Goal: Transaction & Acquisition: Purchase product/service

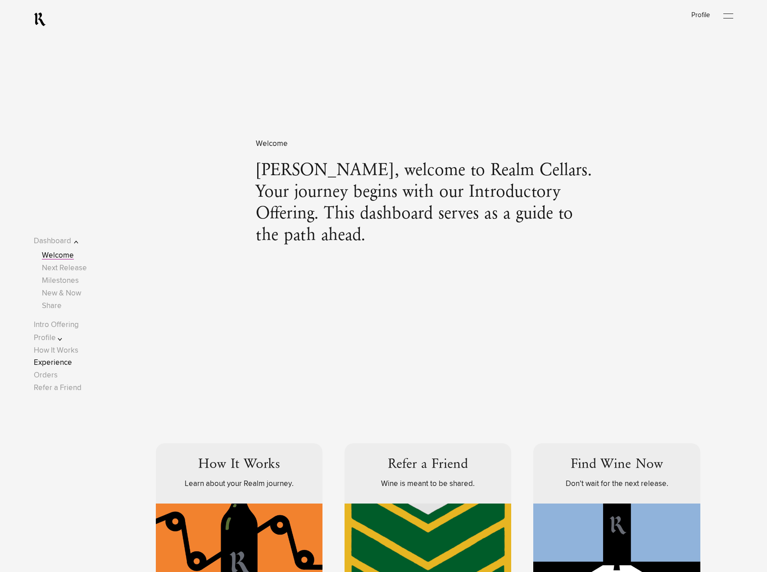
click at [60, 364] on link "Experience" at bounding box center [53, 363] width 38 height 8
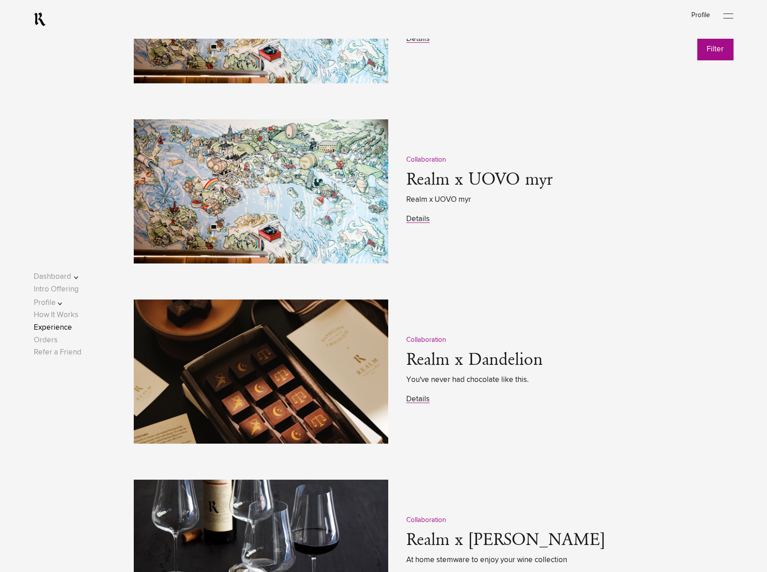
scroll to position [1306, 0]
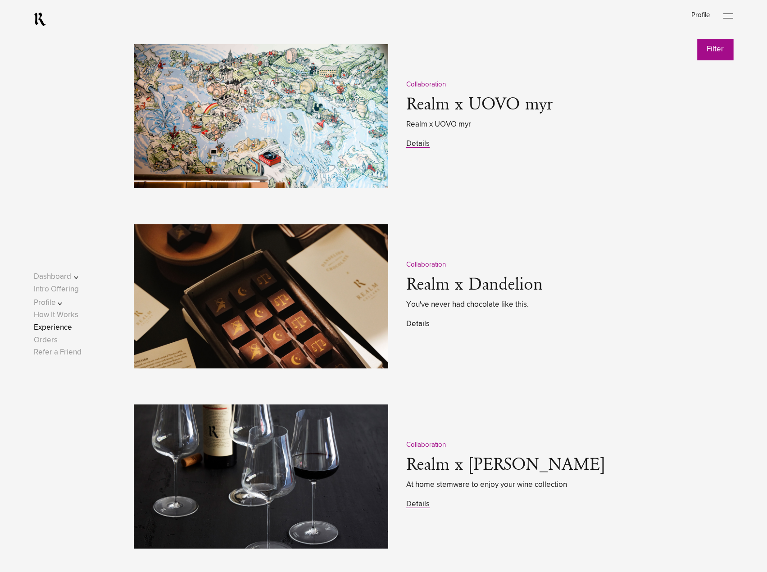
click at [411, 328] on link "Details" at bounding box center [417, 324] width 23 height 8
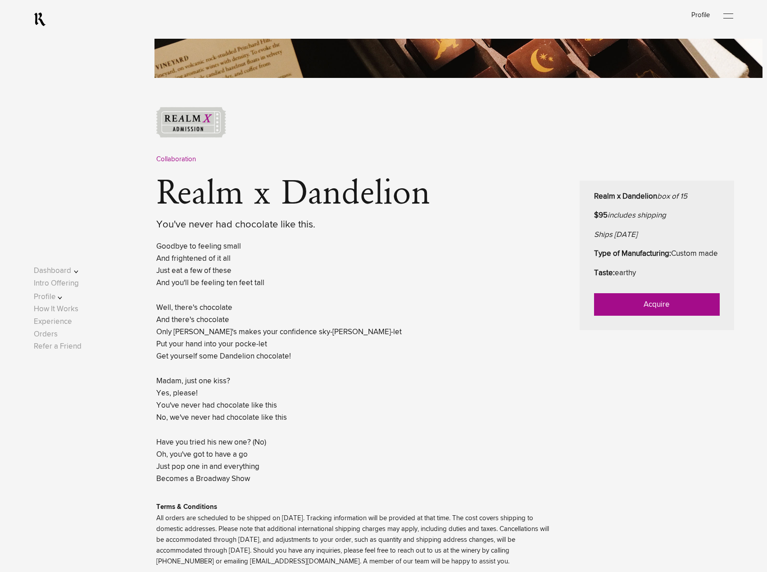
scroll to position [405, 0]
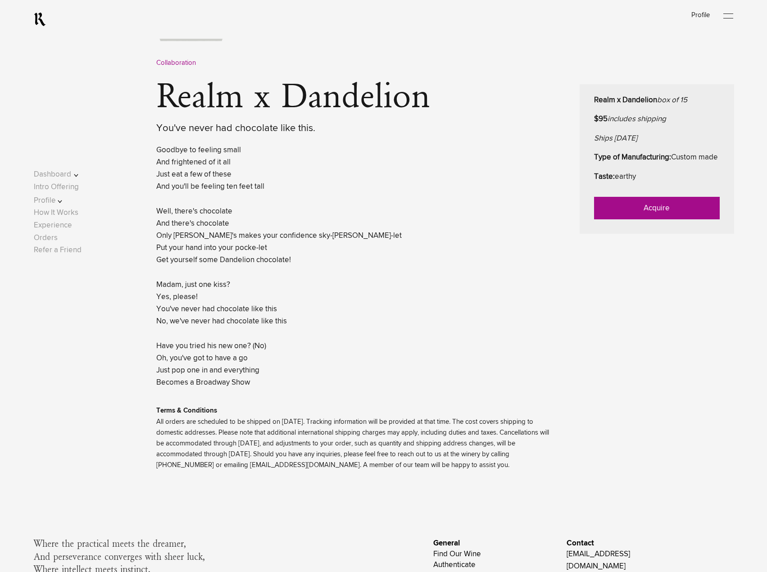
click at [646, 219] on link "Acquire" at bounding box center [657, 208] width 126 height 23
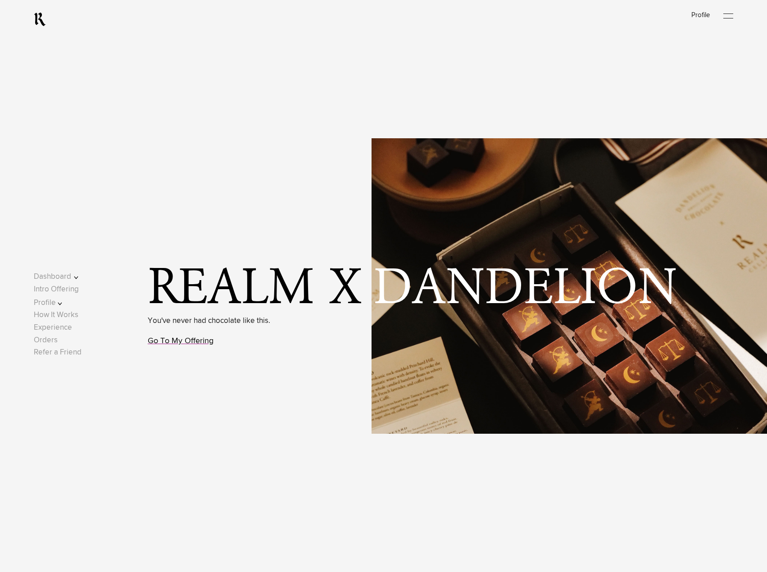
click at [201, 341] on link "Go To My Offering" at bounding box center [181, 341] width 66 height 8
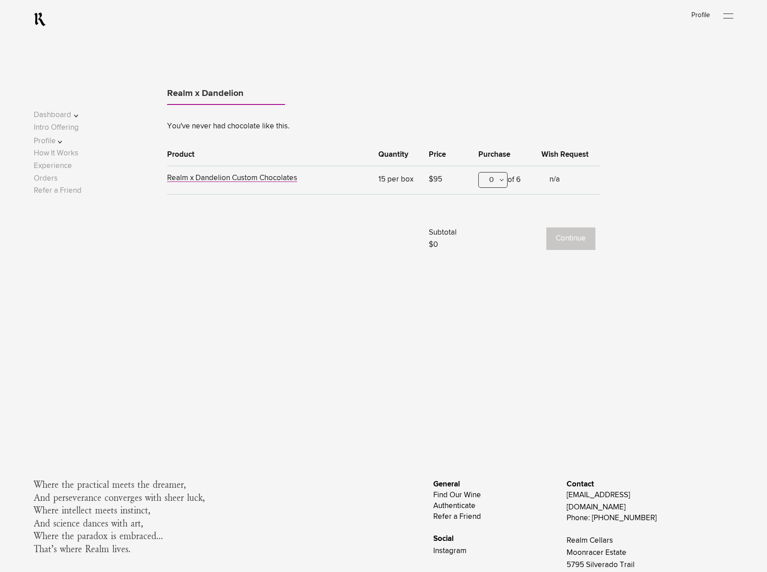
scroll to position [785, 0]
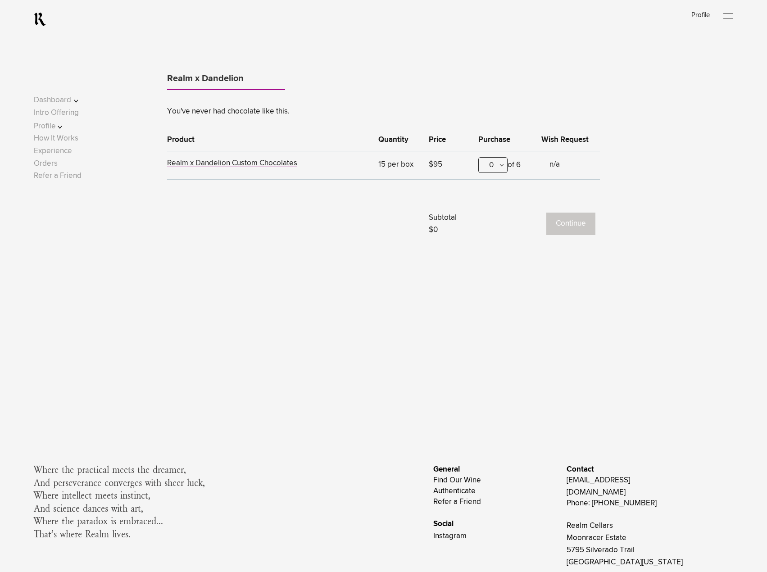
click at [503, 168] on div "0" at bounding box center [492, 165] width 29 height 16
click at [492, 209] on div "1" at bounding box center [493, 209] width 28 height 23
click at [569, 220] on button "Continue" at bounding box center [570, 224] width 49 height 23
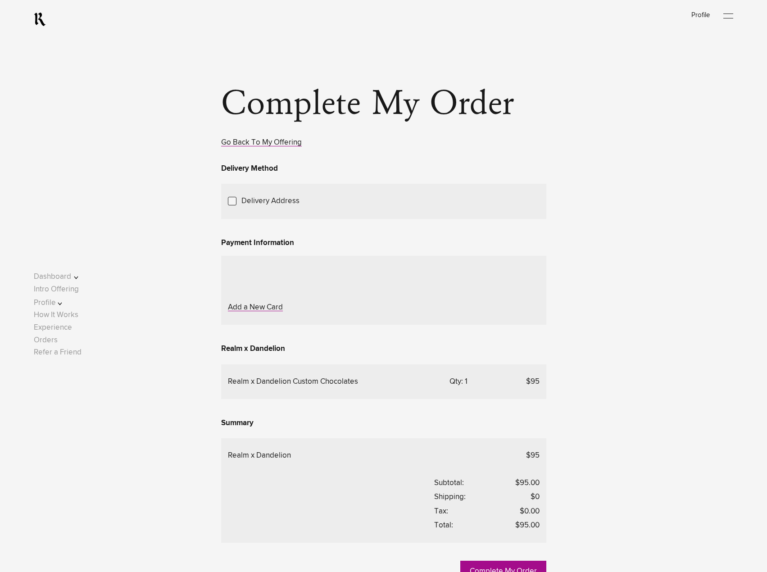
click at [0, 0] on link "Add a New Address" at bounding box center [0, 0] width 0 height 0
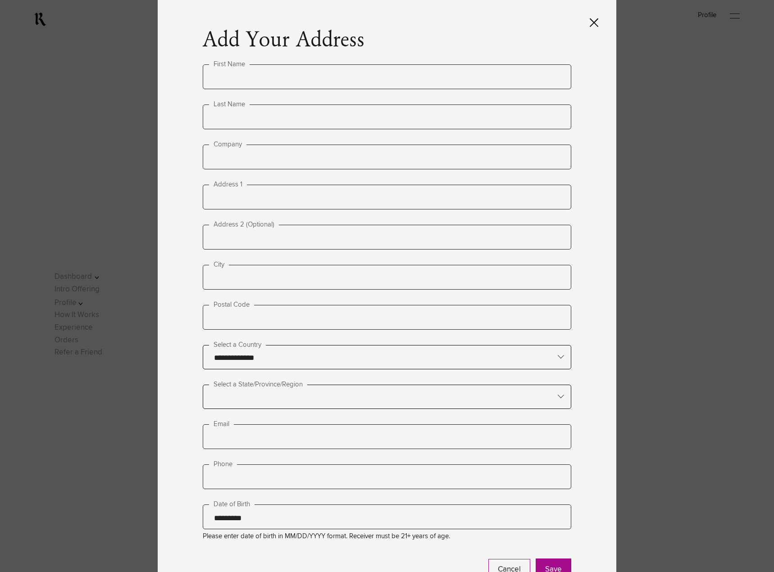
type input "**********"
click at [230, 77] on input "text" at bounding box center [387, 76] width 369 height 25
type input "*****"
type input "*******"
type input "**********"
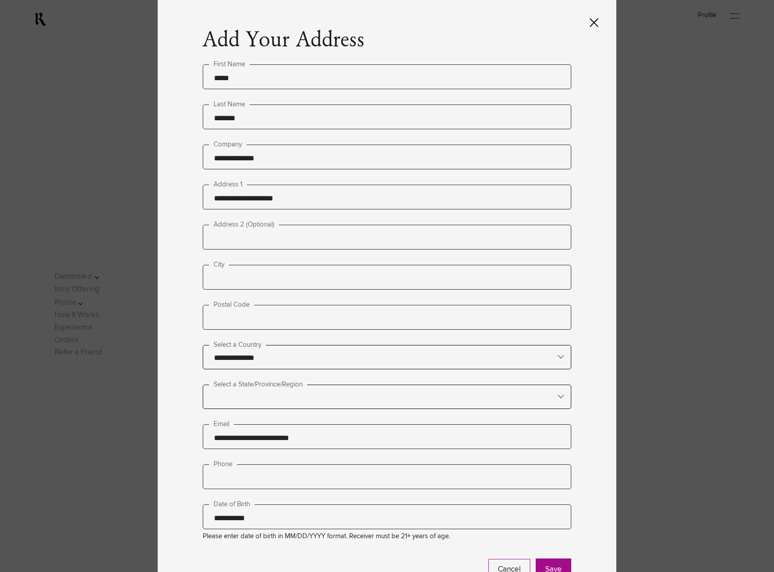
type input "**********"
type input "****"
type input "*****"
click at [291, 400] on input "text" at bounding box center [387, 396] width 368 height 23
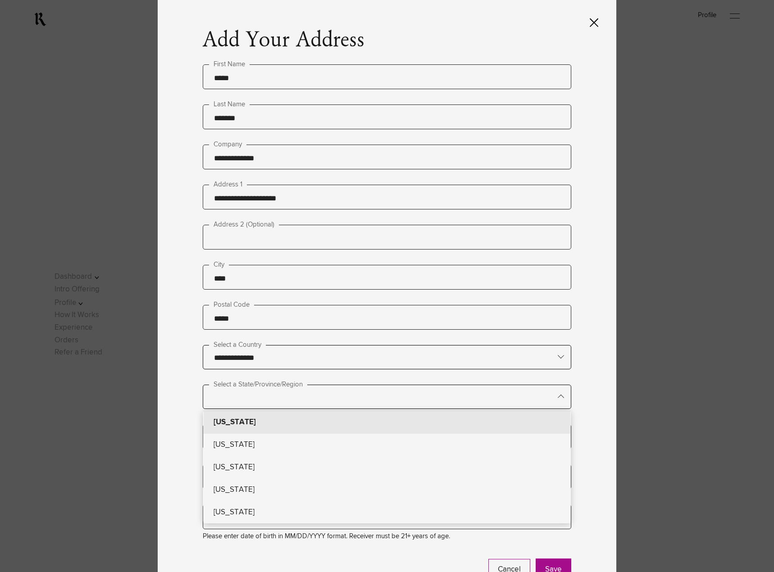
type lightning-primitive-input-simple "c"
type input "*"
type lightning-primitive-input-simple "ca"
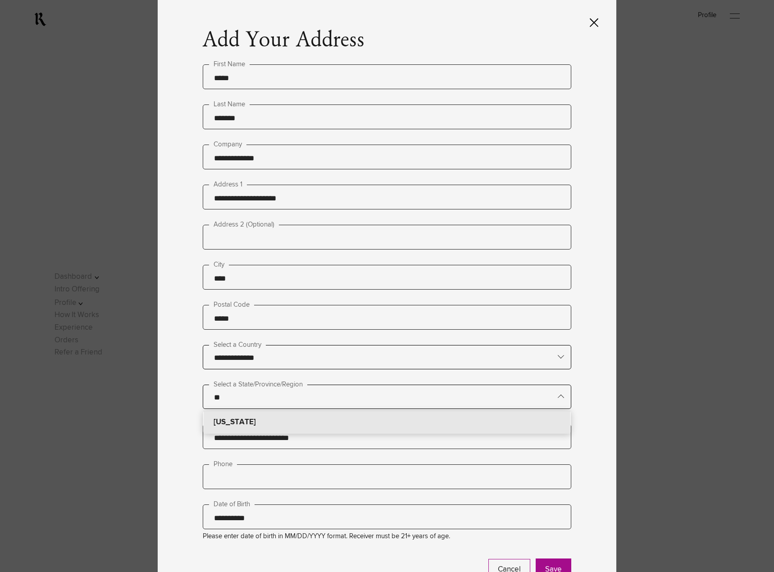
type input "**********"
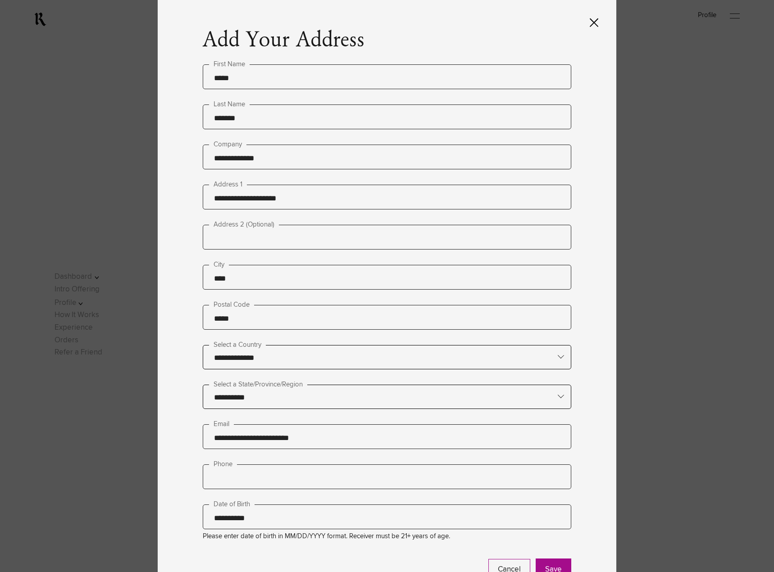
click at [255, 480] on input "text" at bounding box center [387, 476] width 369 height 25
type input "**********"
click at [543, 565] on button "Save" at bounding box center [554, 570] width 36 height 23
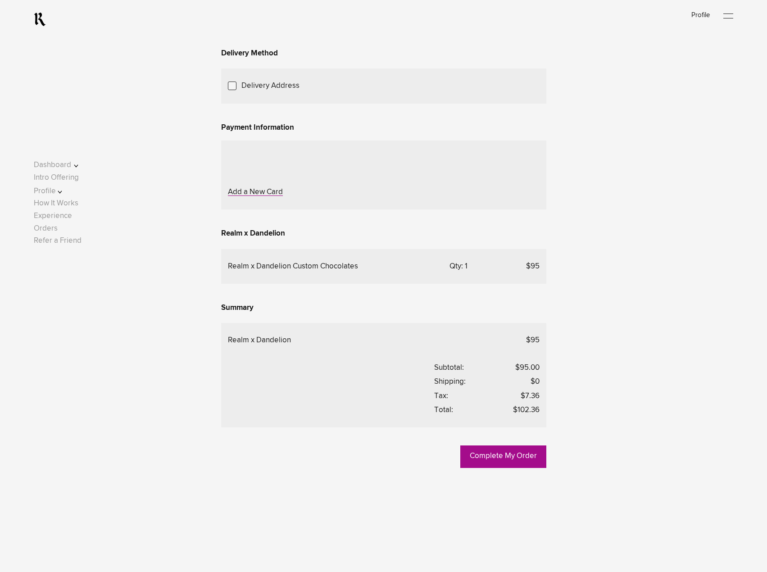
scroll to position [180, 0]
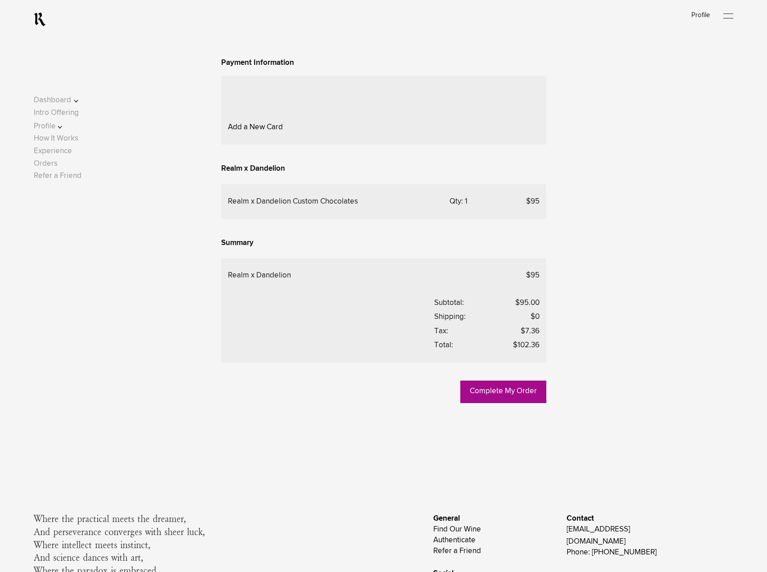
click at [241, 131] on link "Add a New Card" at bounding box center [255, 127] width 55 height 8
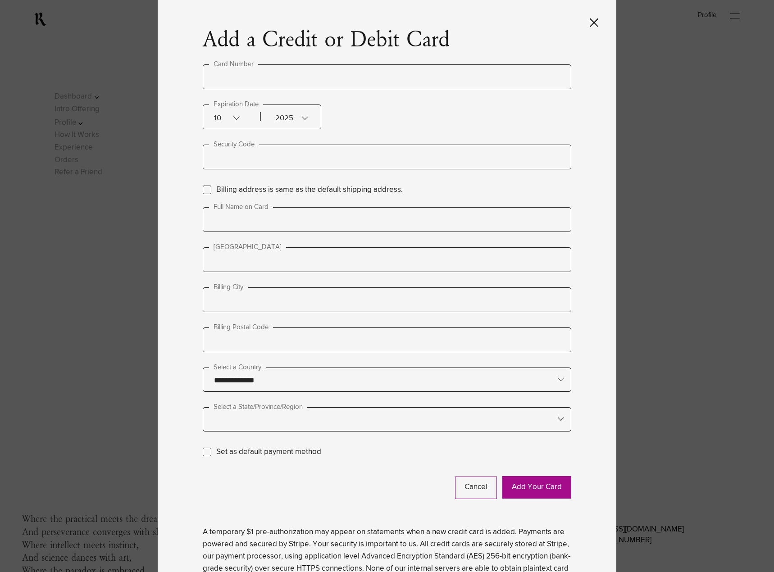
click at [238, 72] on input "text" at bounding box center [387, 76] width 369 height 25
type input "**********"
click at [278, 118] on div "2025" at bounding box center [281, 117] width 45 height 24
click at [292, 192] on div "2026" at bounding box center [289, 188] width 44 height 23
click at [282, 155] on input "text" at bounding box center [387, 157] width 369 height 25
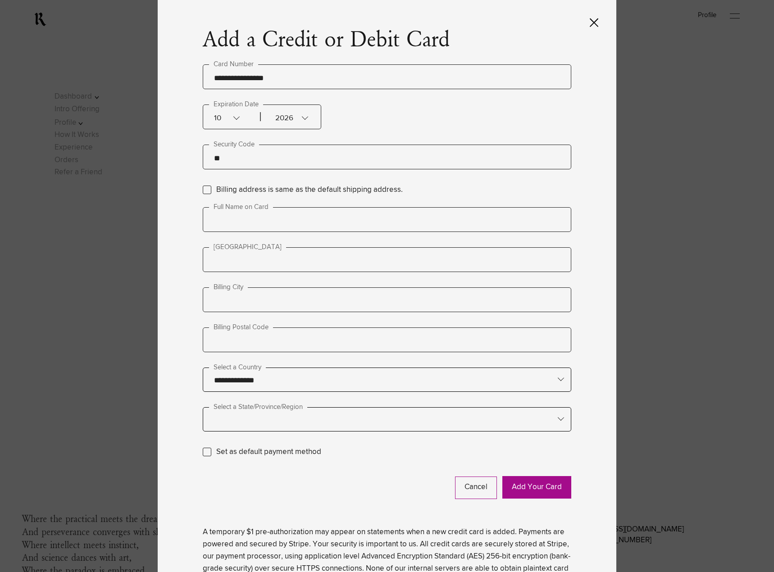
type input "***"
click at [216, 193] on label "Billing address is same as the default shipping address." at bounding box center [309, 190] width 187 height 12
type input "**********"
click at [216, 455] on label "Set as default payment method" at bounding box center [268, 452] width 105 height 12
click at [531, 485] on button "Add Your Card" at bounding box center [536, 487] width 69 height 23
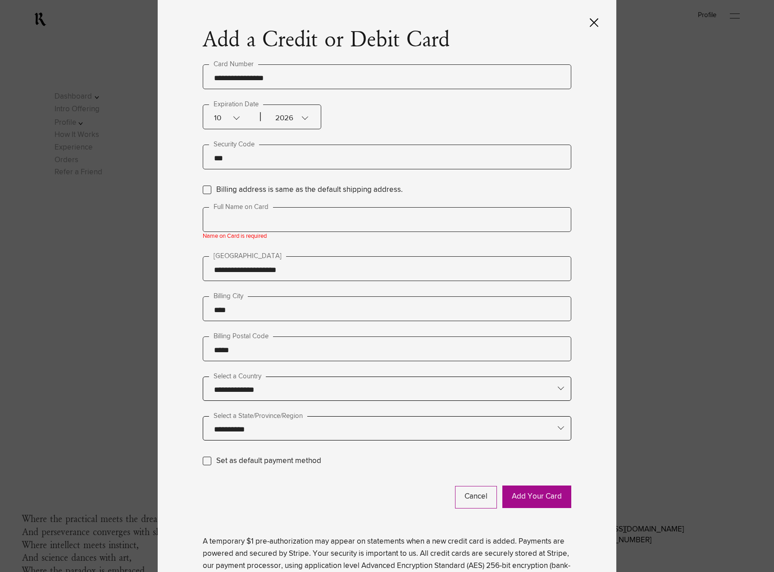
click at [237, 218] on input "text" at bounding box center [387, 219] width 369 height 25
type input "**********"
click at [538, 494] on button "Add Your Card" at bounding box center [536, 497] width 69 height 23
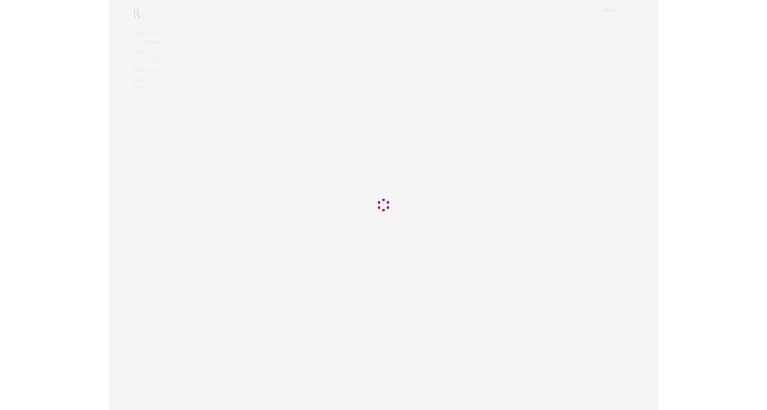
scroll to position [188, 0]
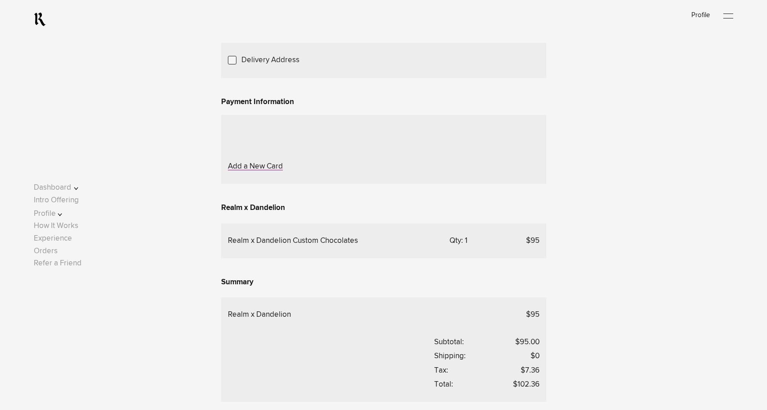
scroll to position [141, 0]
click at [243, 171] on link "Add a New Card" at bounding box center [255, 167] width 55 height 8
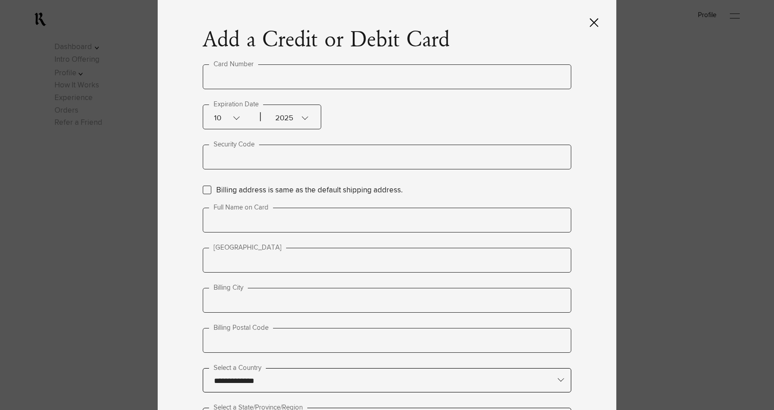
click at [366, 73] on input "text" at bounding box center [387, 76] width 369 height 25
click at [259, 257] on input "text" at bounding box center [387, 260] width 369 height 25
click at [216, 191] on label "Billing address is same as the default shipping address." at bounding box center [309, 190] width 187 height 12
type input "**********"
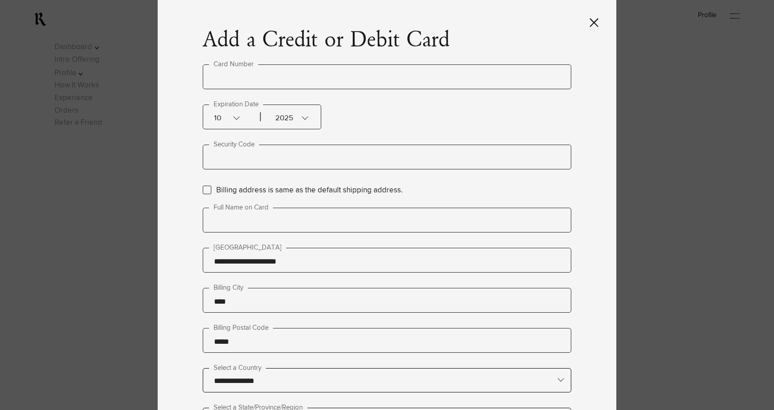
click at [187, 213] on div "**********" at bounding box center [387, 205] width 459 height 410
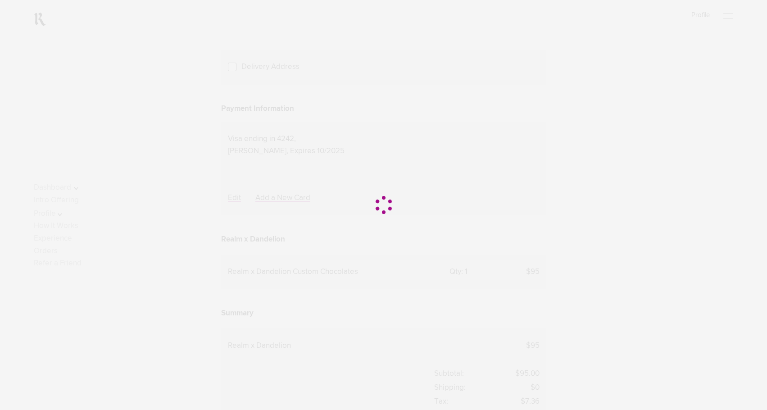
scroll to position [134, 0]
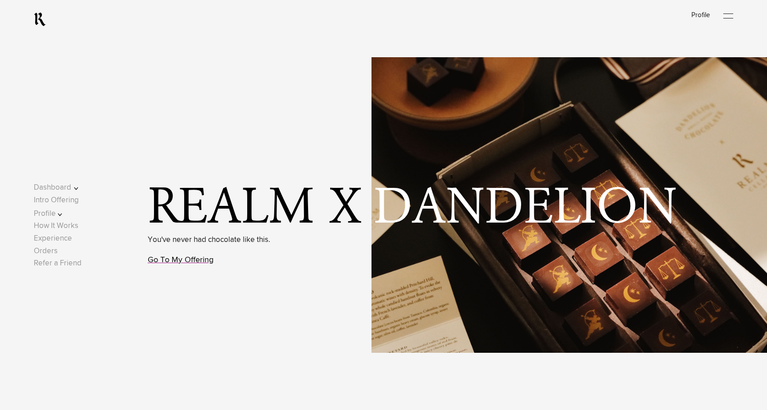
click at [155, 257] on link "Go To My Offering" at bounding box center [181, 260] width 66 height 8
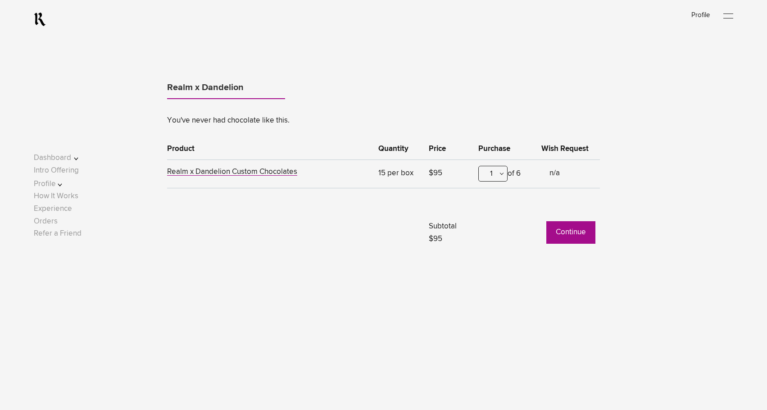
scroll to position [514, 0]
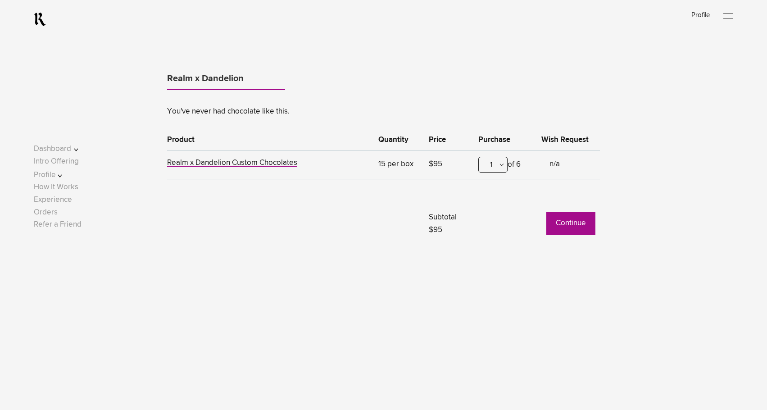
click at [565, 225] on button "Continue" at bounding box center [570, 223] width 49 height 23
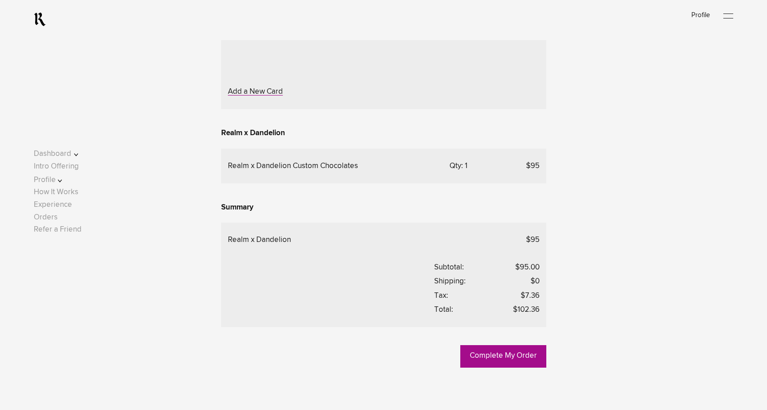
scroll to position [316, 0]
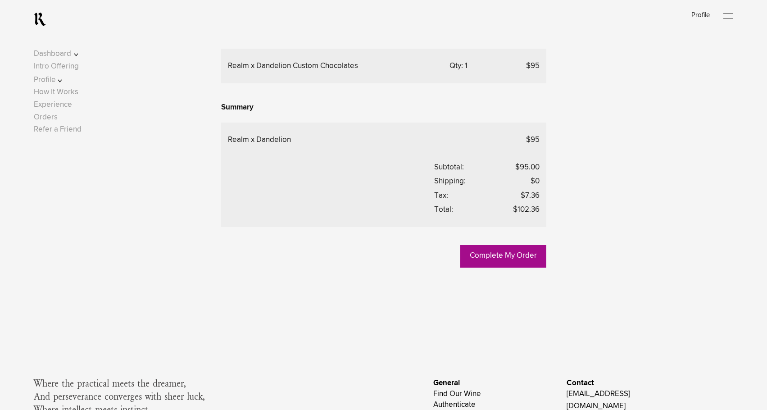
click at [66, 86] on button "Profile" at bounding box center [62, 80] width 57 height 12
click at [66, 75] on link "Payment" at bounding box center [56, 72] width 29 height 8
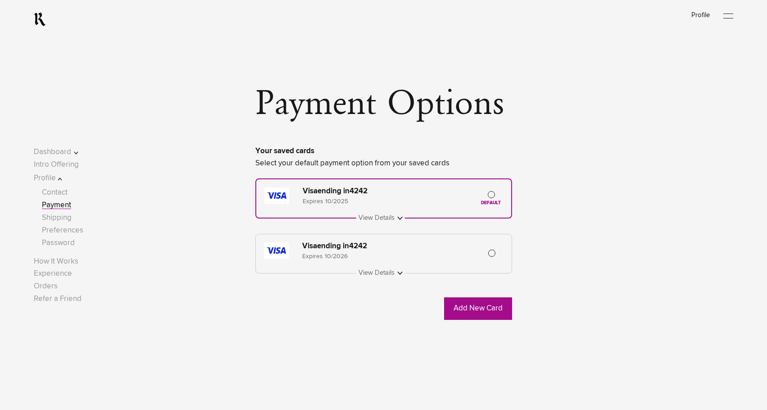
click at [370, 224] on button at bounding box center [384, 218] width 42 height 12
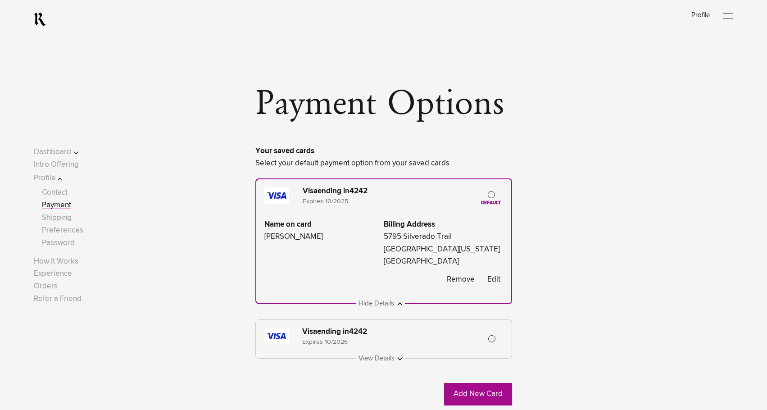
click at [454, 285] on button "Remove" at bounding box center [461, 279] width 28 height 11
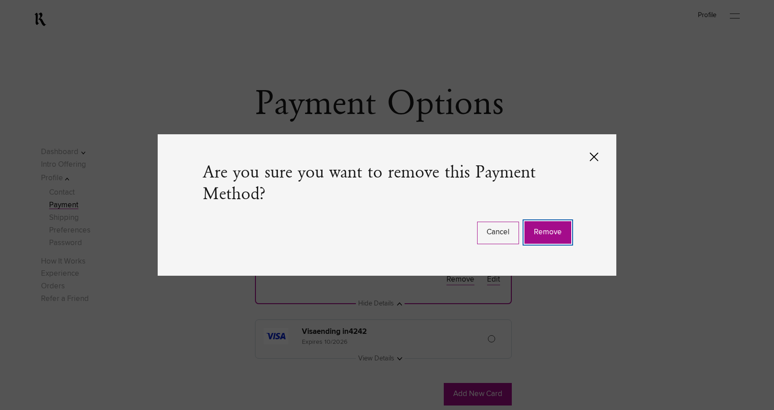
click at [541, 233] on button "Remove" at bounding box center [547, 232] width 47 height 23
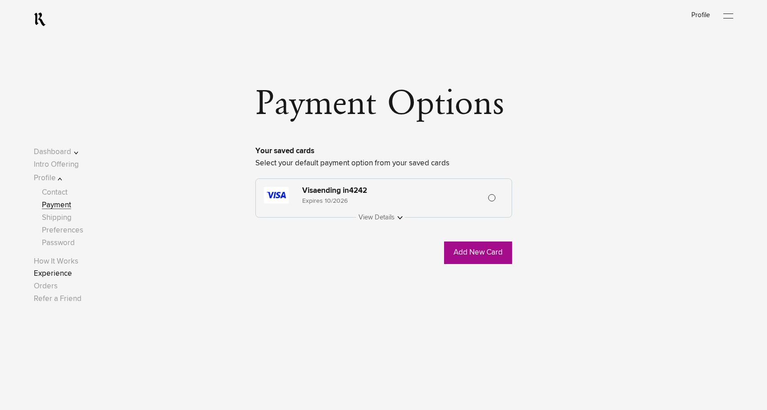
click at [72, 273] on link "Experience" at bounding box center [53, 274] width 38 height 8
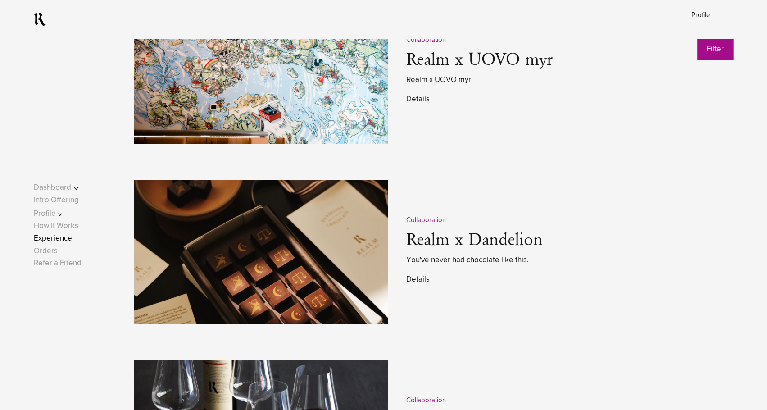
scroll to position [1189, 0]
click at [422, 283] on link "Details" at bounding box center [417, 279] width 23 height 8
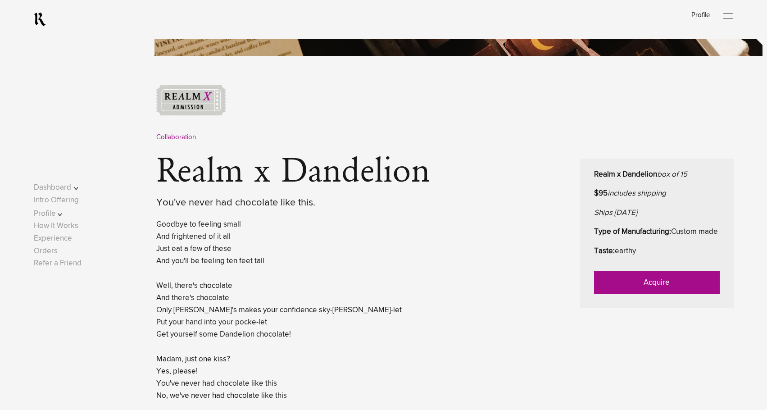
scroll to position [334, 0]
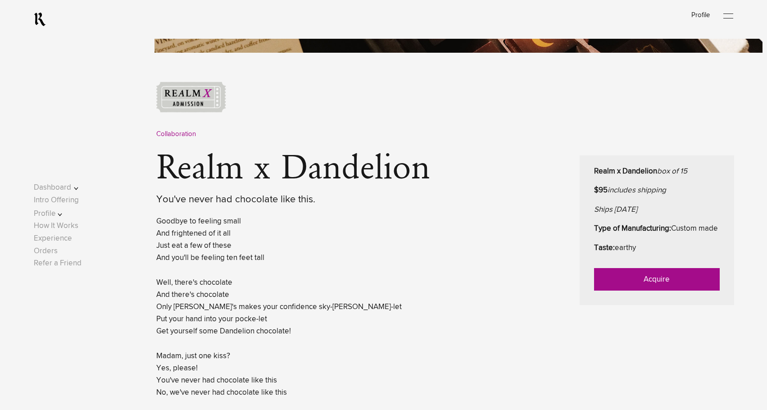
click at [618, 289] on link "Acquire" at bounding box center [657, 279] width 126 height 23
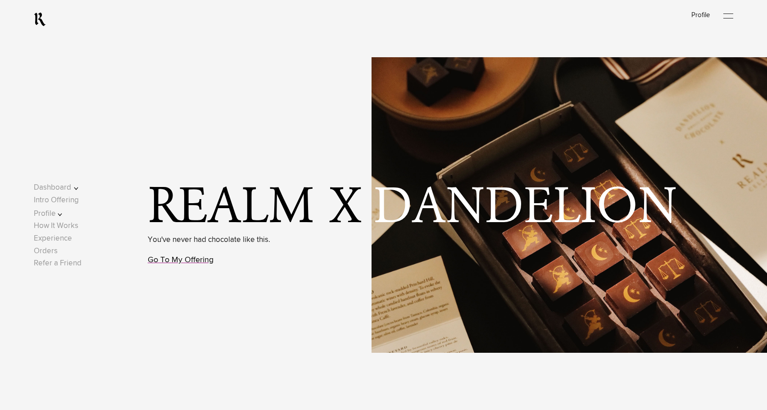
click at [205, 261] on link "Go To My Offering" at bounding box center [181, 260] width 66 height 8
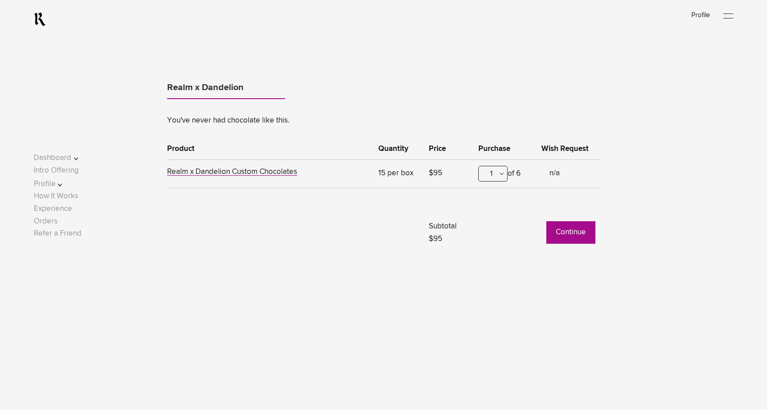
scroll to position [514, 0]
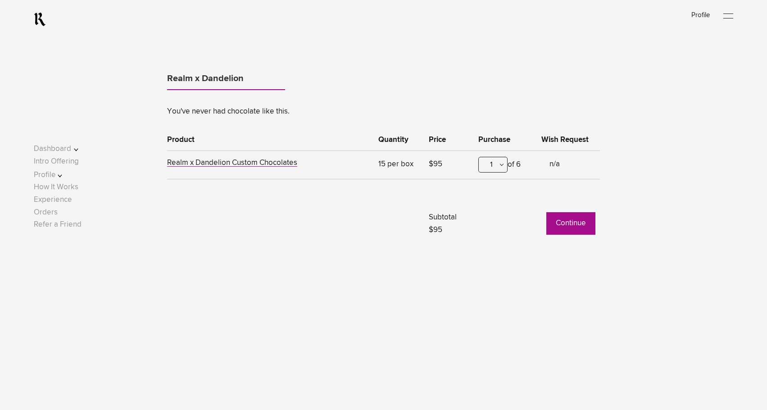
click at [564, 225] on button "Continue" at bounding box center [570, 223] width 49 height 23
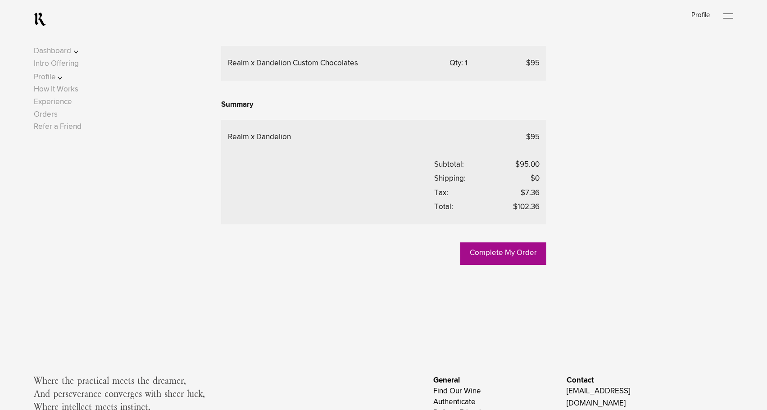
scroll to position [319, 0]
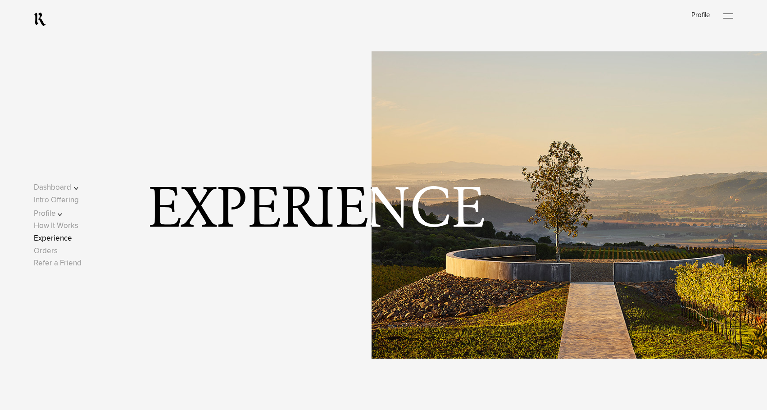
scroll to position [1189, 0]
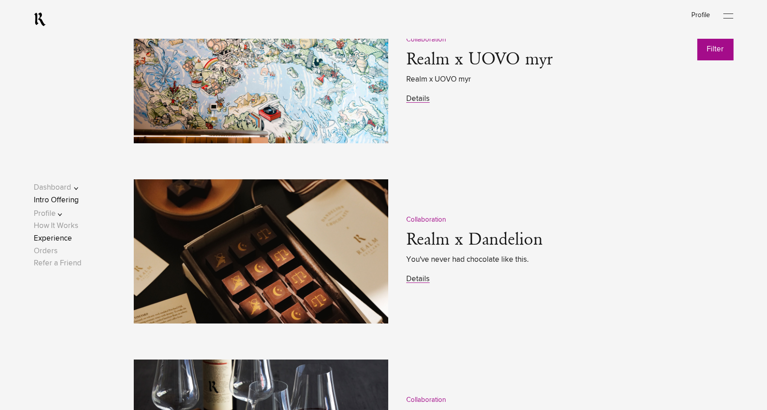
click at [54, 197] on link "Intro Offering" at bounding box center [56, 200] width 45 height 8
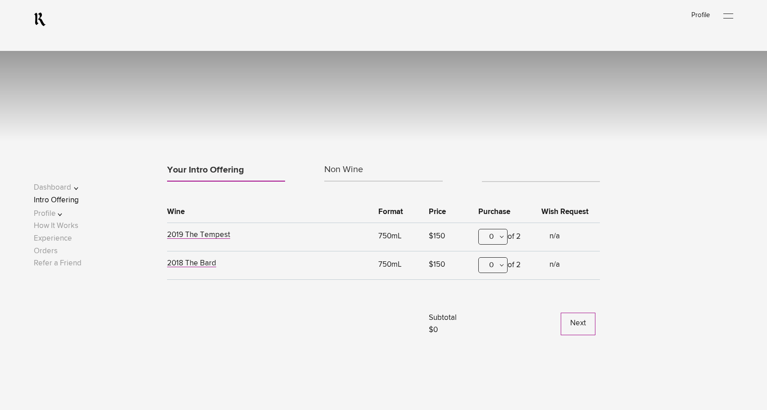
scroll to position [360, 0]
click at [501, 237] on div "0" at bounding box center [492, 236] width 29 height 16
click at [495, 276] on div "1" at bounding box center [493, 280] width 28 height 23
click at [575, 320] on button "Next" at bounding box center [578, 323] width 35 height 23
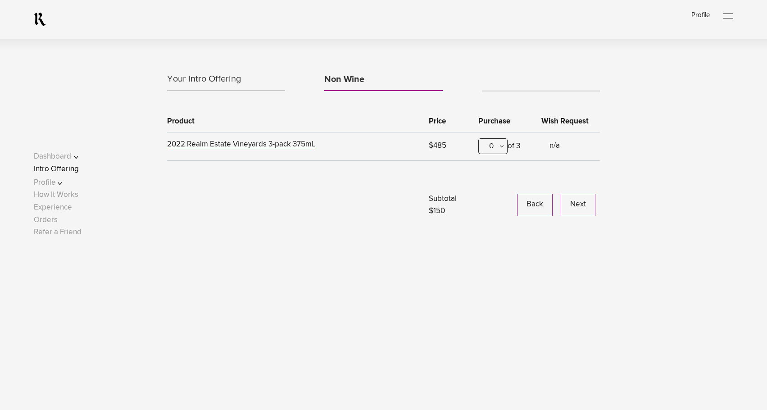
scroll to position [451, 0]
click at [581, 212] on button "Next" at bounding box center [578, 204] width 35 height 23
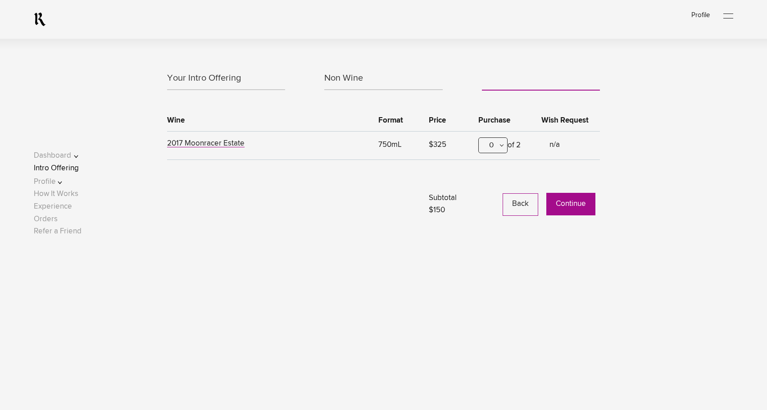
click at [581, 212] on button "Continue" at bounding box center [570, 204] width 49 height 23
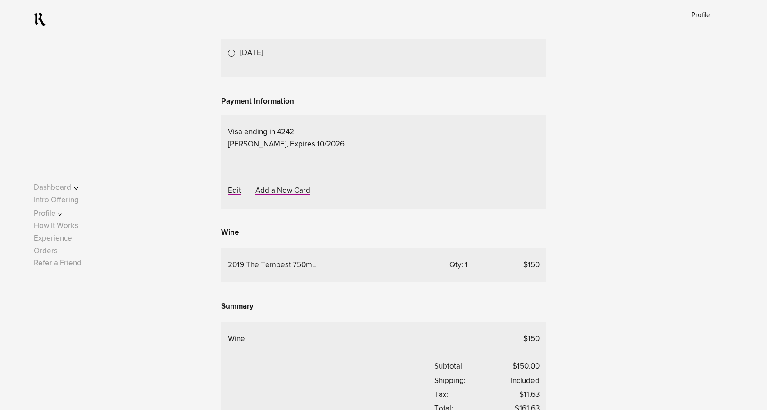
scroll to position [449, 0]
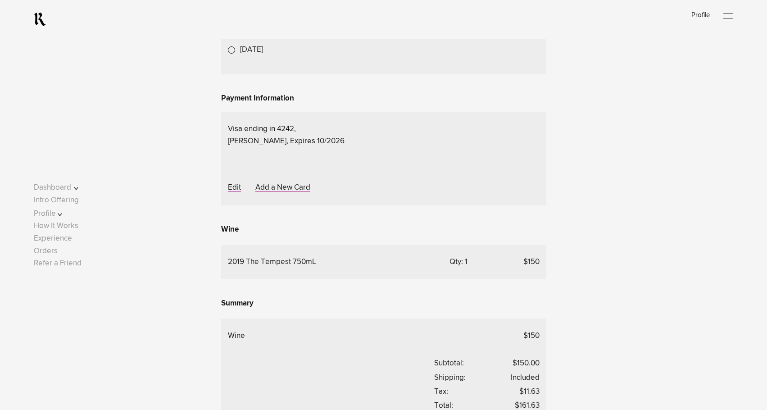
click at [240, 14] on label "Oct 24, 2023" at bounding box center [251, 7] width 23 height 12
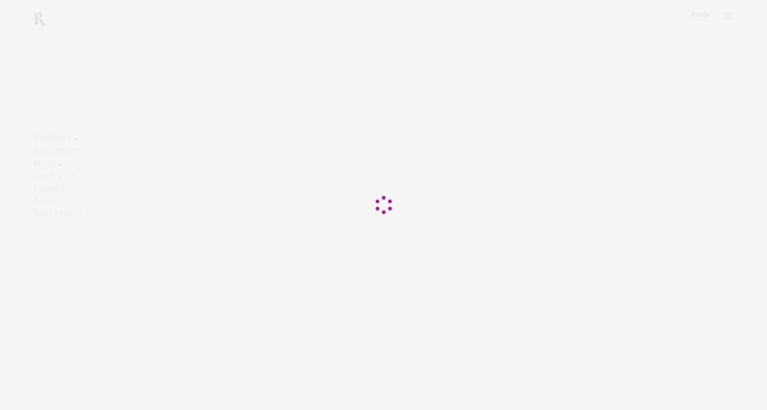
scroll to position [188, 0]
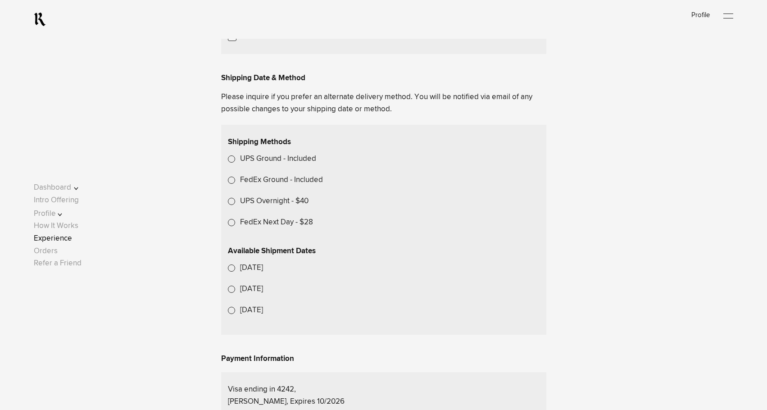
click at [72, 239] on link "Experience" at bounding box center [53, 239] width 38 height 8
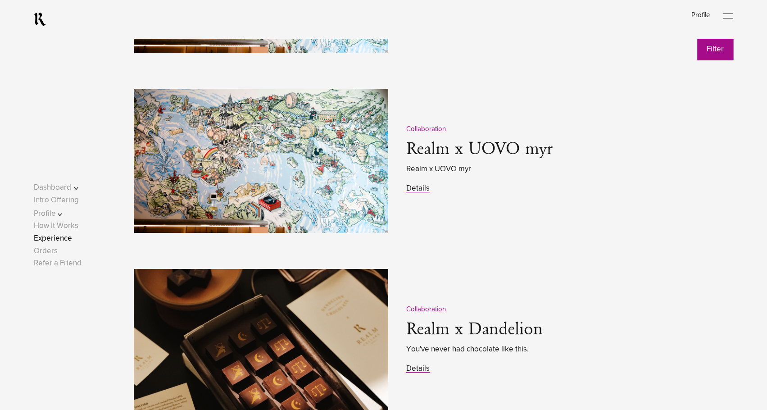
scroll to position [1101, 0]
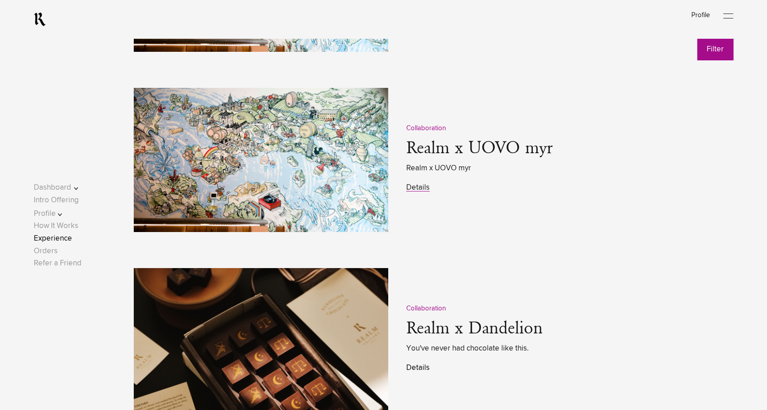
click at [421, 370] on link "Details" at bounding box center [417, 368] width 23 height 8
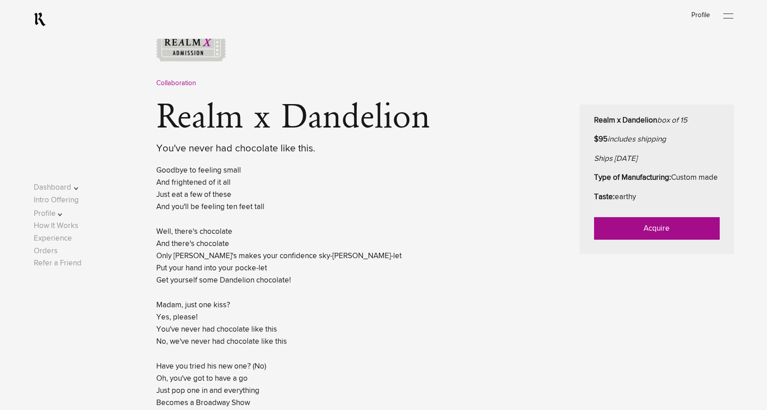
scroll to position [390, 0]
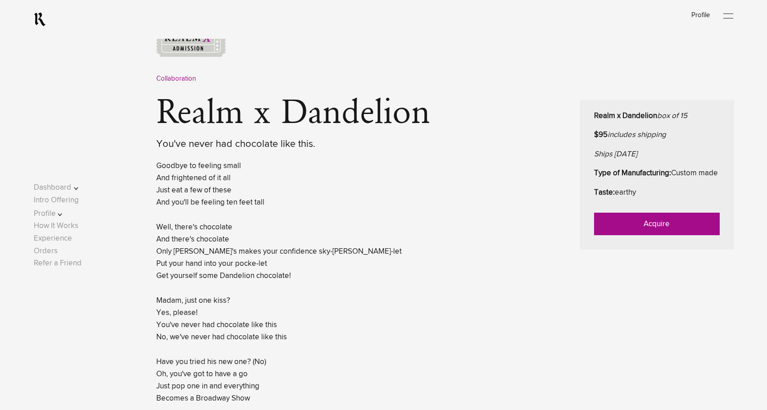
click at [613, 235] on link "Acquire" at bounding box center [657, 224] width 126 height 23
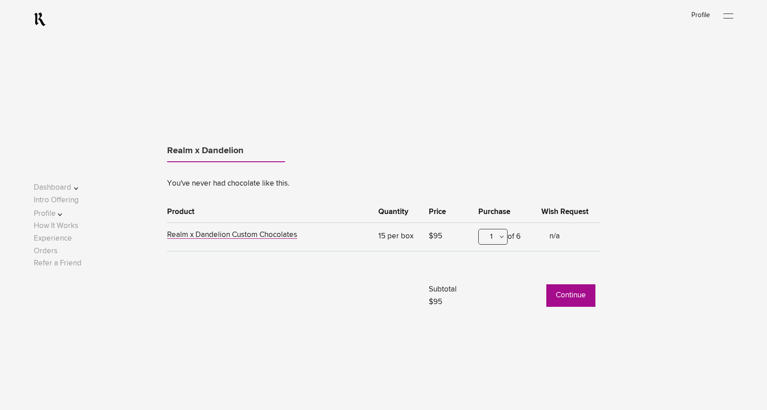
scroll to position [443, 0]
click at [573, 296] on button "Continue" at bounding box center [570, 295] width 49 height 23
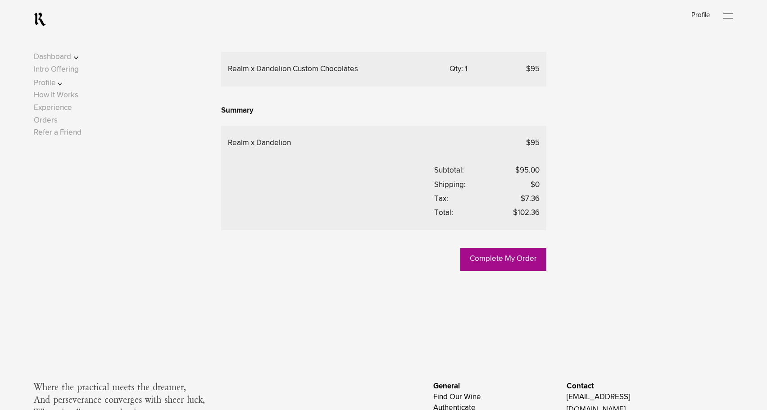
scroll to position [329, 0]
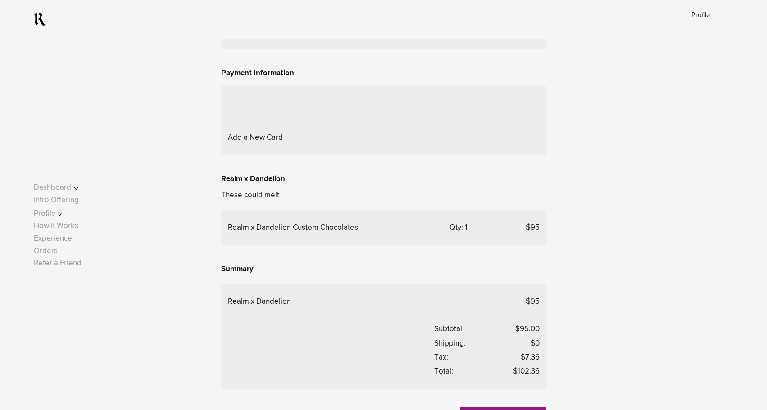
scroll to position [169, 0]
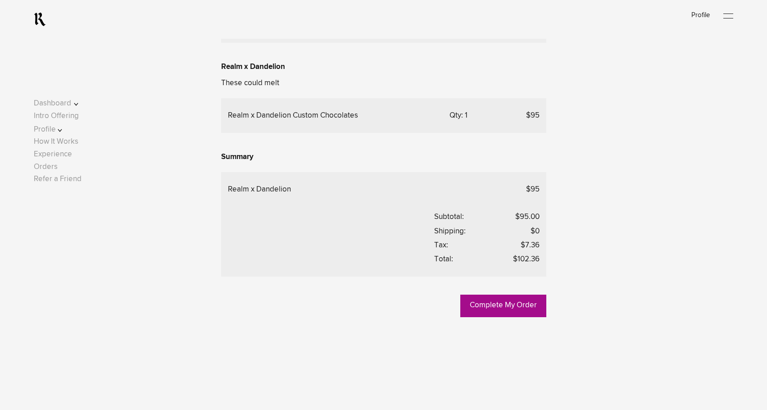
scroll to position [298, 0]
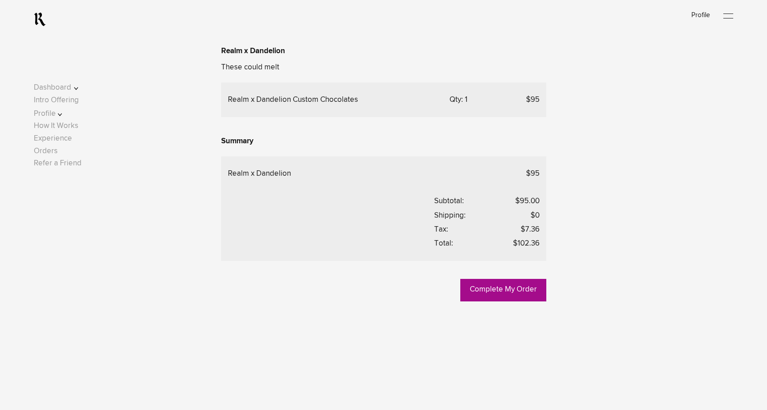
click at [247, 14] on link "Add a New Card" at bounding box center [255, 10] width 55 height 8
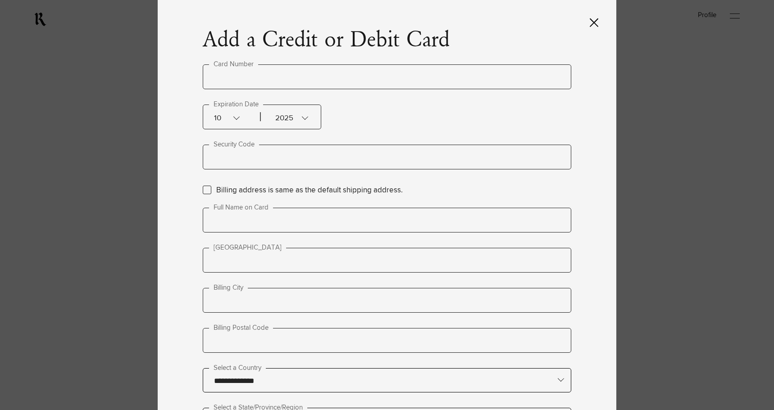
click at [282, 77] on input "text" at bounding box center [387, 76] width 369 height 25
click at [216, 191] on label "Billing address is same as the default shipping address." at bounding box center [309, 190] width 187 height 12
type input "**********"
click at [295, 114] on div "2025" at bounding box center [281, 117] width 45 height 24
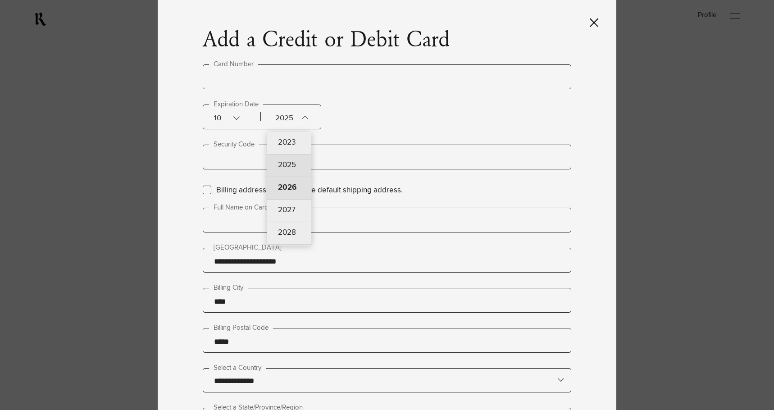
click at [295, 186] on div "2026" at bounding box center [289, 188] width 44 height 23
click at [189, 160] on div "**********" at bounding box center [387, 205] width 459 height 410
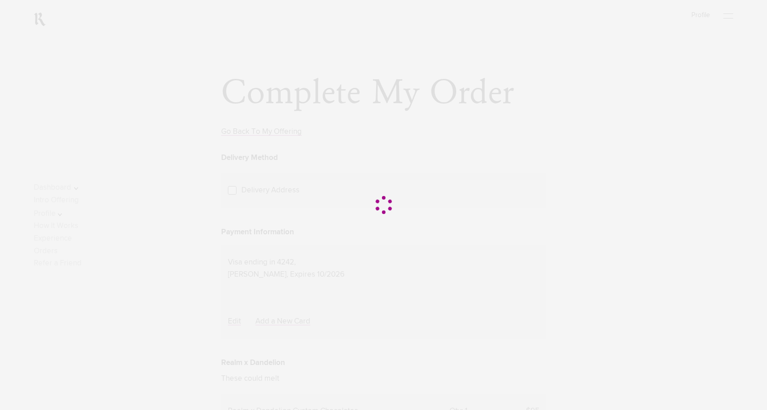
scroll to position [10, 0]
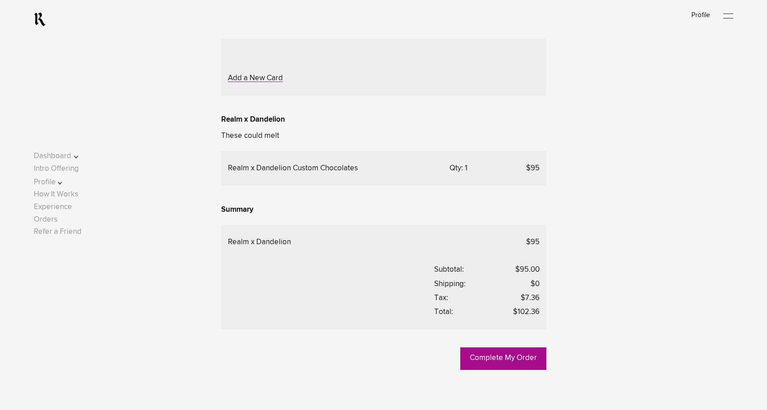
scroll to position [231, 0]
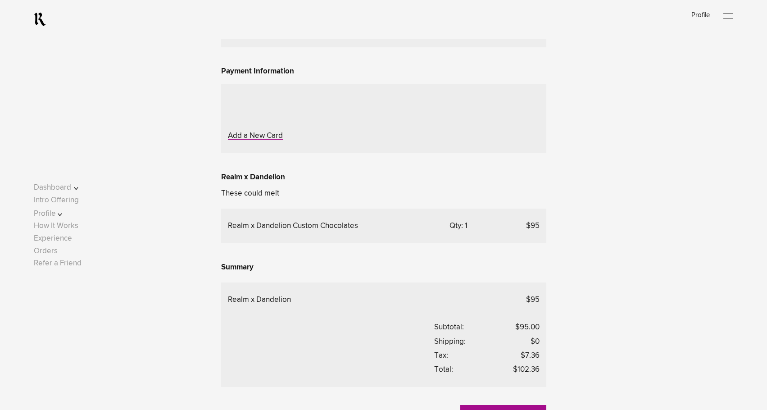
scroll to position [171, 0]
click at [68, 200] on link "Intro Offering" at bounding box center [56, 200] width 45 height 8
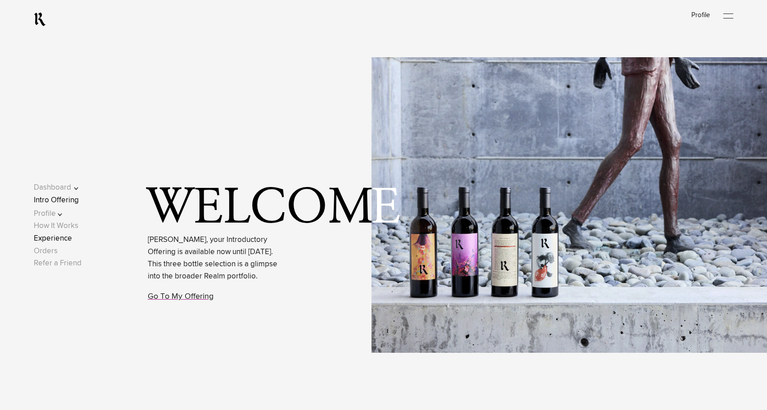
click at [65, 242] on link "Experience" at bounding box center [53, 239] width 38 height 8
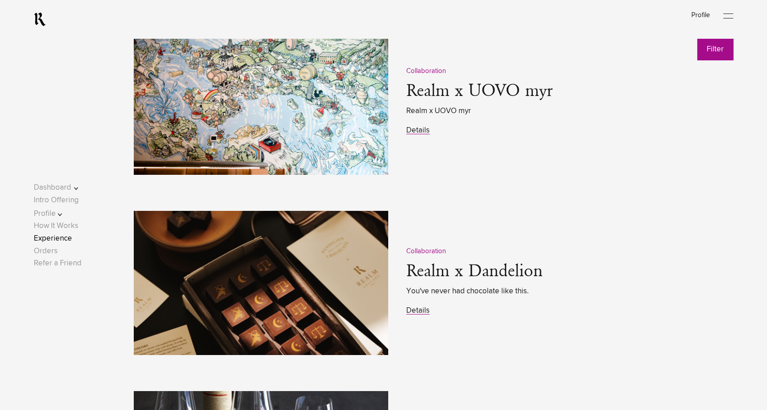
scroll to position [1159, 0]
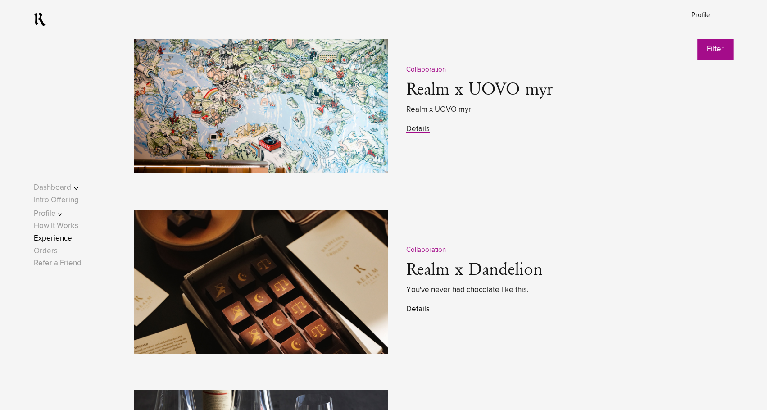
click at [415, 313] on link "Details" at bounding box center [417, 309] width 23 height 8
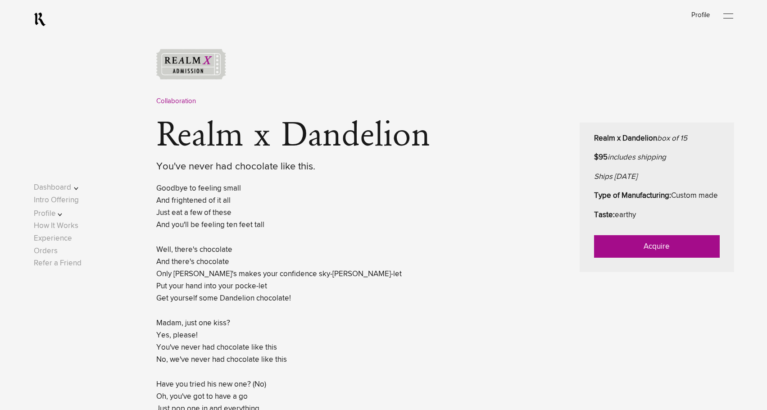
scroll to position [367, 0]
click at [614, 258] on link "Acquire" at bounding box center [657, 247] width 126 height 23
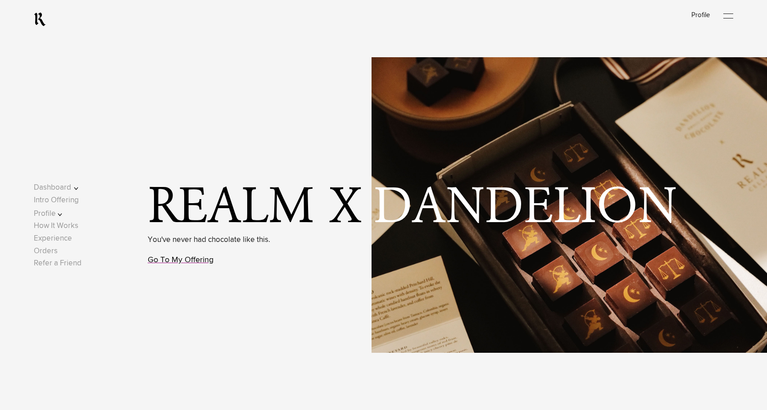
click at [180, 258] on link "Go To My Offering" at bounding box center [181, 260] width 66 height 8
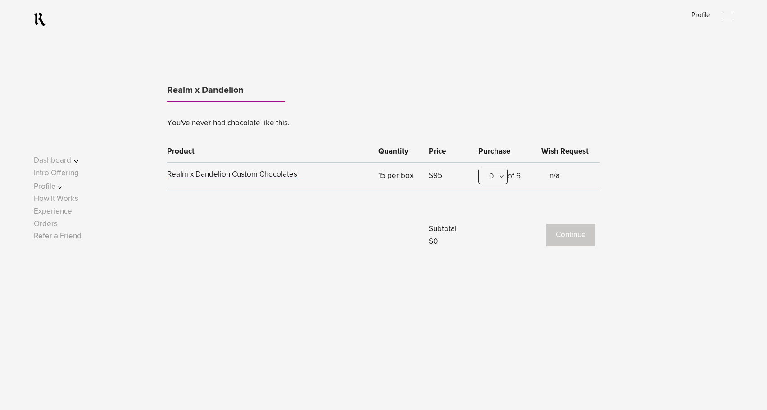
scroll to position [514, 0]
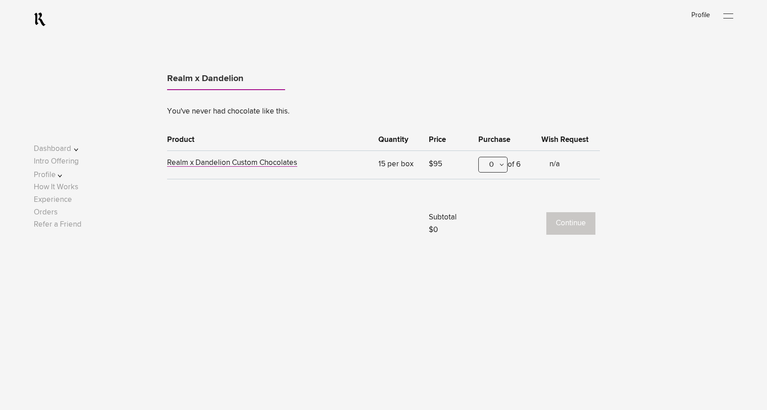
click at [503, 174] on div "0 0 1 2 3 4 5 6" at bounding box center [492, 166] width 29 height 19
click at [501, 200] on div "1" at bounding box center [493, 209] width 28 height 23
click at [567, 230] on button "Continue" at bounding box center [570, 223] width 49 height 23
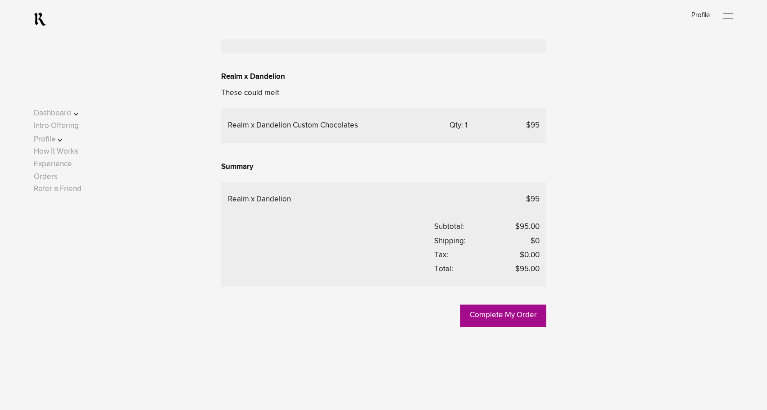
scroll to position [273, 0]
click at [241, 39] on link "Add a New Card" at bounding box center [255, 35] width 55 height 8
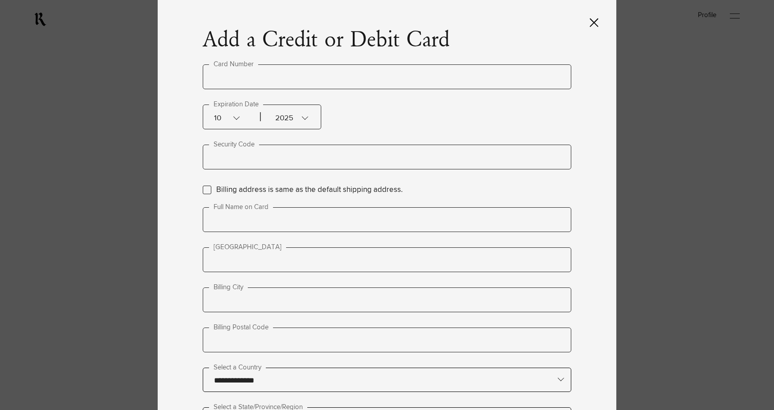
click at [355, 78] on input "text" at bounding box center [387, 76] width 369 height 25
click at [294, 117] on div "2025" at bounding box center [281, 117] width 45 height 24
click at [287, 229] on div "2028" at bounding box center [289, 233] width 44 height 23
click at [191, 253] on div "**********" at bounding box center [387, 205] width 459 height 410
click at [216, 184] on label "Billing address is same as the default shipping address." at bounding box center [309, 190] width 187 height 12
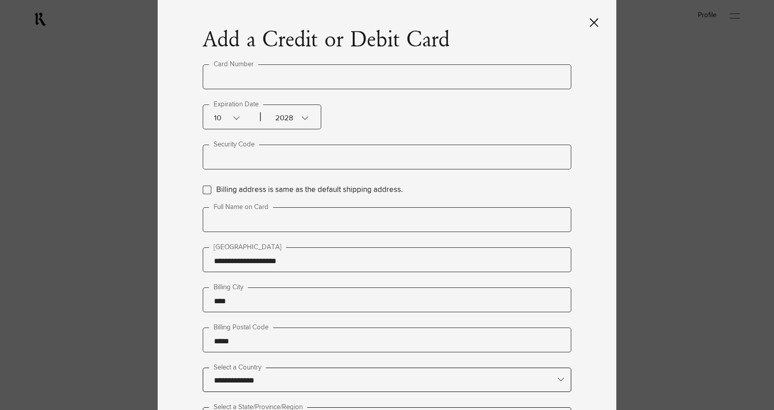
type input "**********"
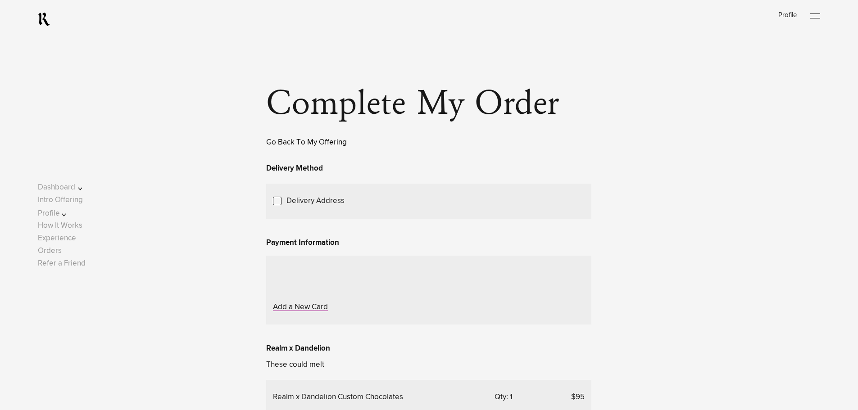
click at [276, 145] on link "Go Back To My Offering" at bounding box center [306, 143] width 81 height 8
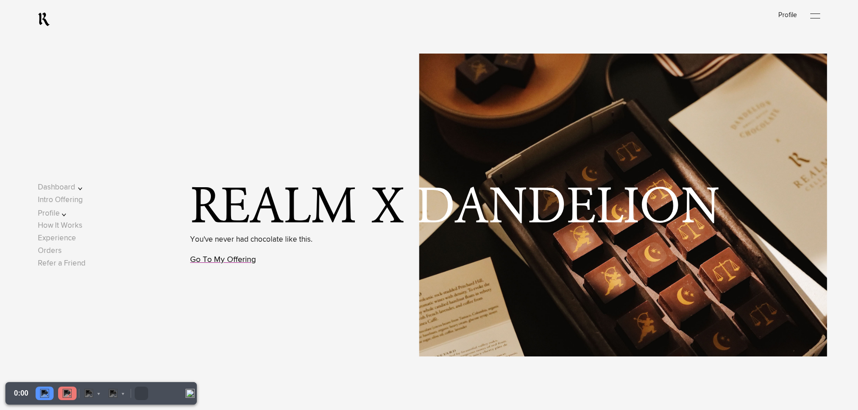
click at [251, 264] on link "Go To My Offering" at bounding box center [223, 260] width 66 height 8
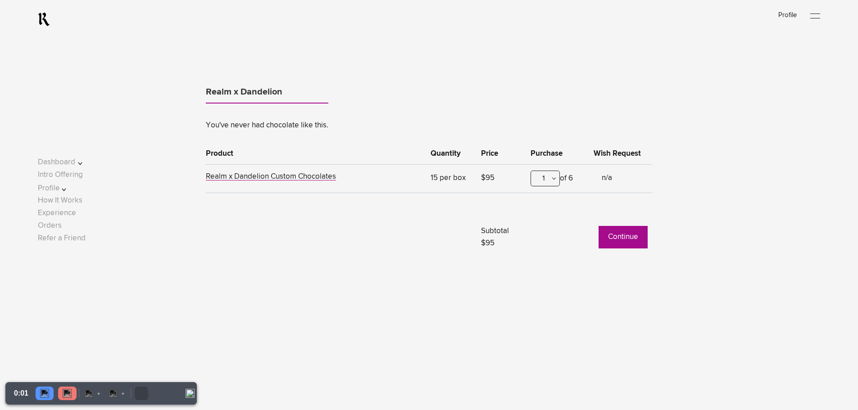
scroll to position [515, 0]
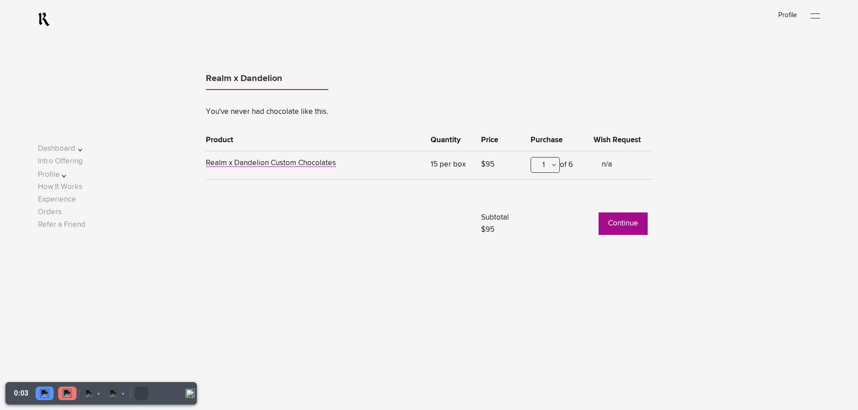
click at [613, 230] on button "Continue" at bounding box center [623, 224] width 49 height 23
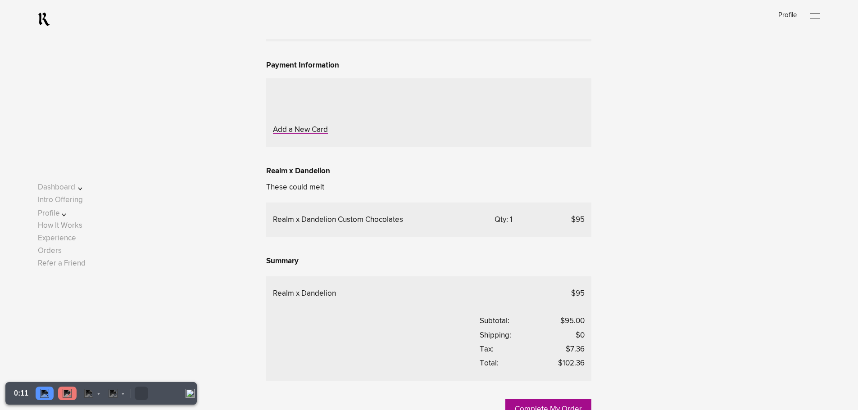
scroll to position [177, 0]
click at [316, 134] on link "Add a New Card" at bounding box center [300, 131] width 55 height 8
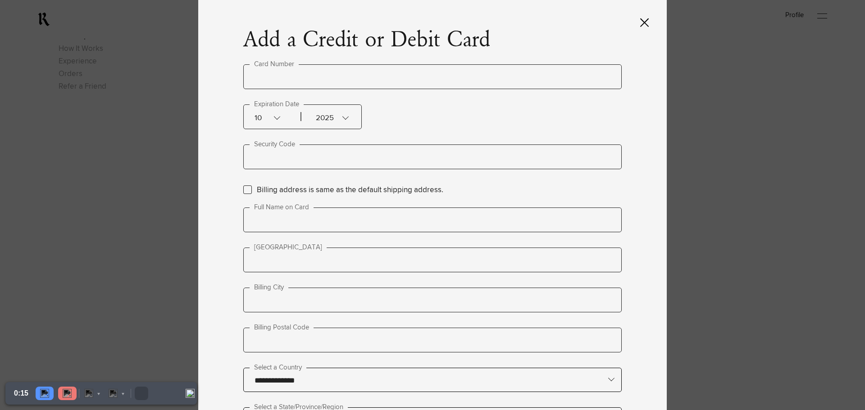
click at [383, 77] on input "text" at bounding box center [432, 76] width 378 height 25
click at [341, 118] on div "2025" at bounding box center [322, 117] width 45 height 24
click at [328, 235] on div "2028" at bounding box center [330, 233] width 44 height 23
click at [249, 194] on div "Billing address is same as the default shipping address." at bounding box center [432, 190] width 378 height 13
click at [257, 188] on label "Billing address is same as the default shipping address." at bounding box center [350, 190] width 187 height 12
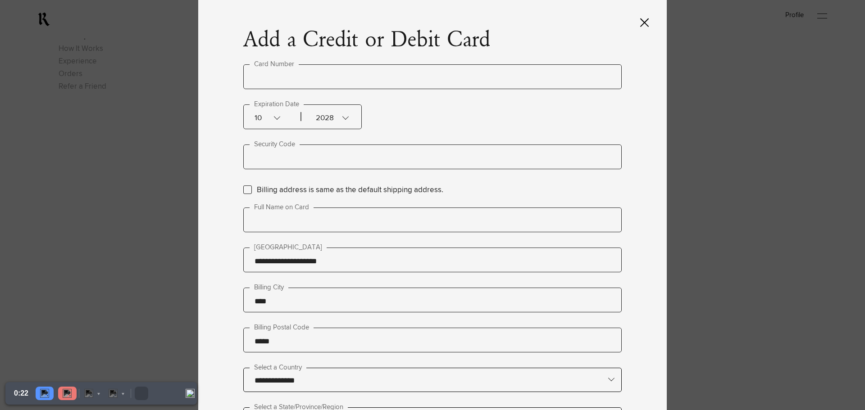
type input "**********"
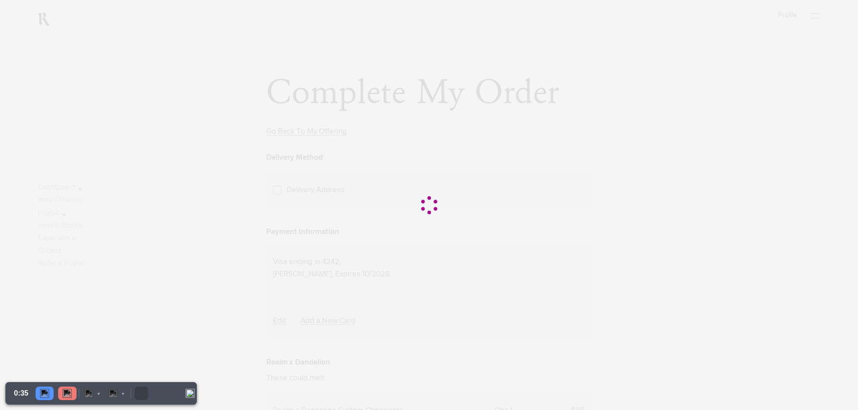
scroll to position [3, 0]
click at [70, 395] on img at bounding box center [67, 393] width 9 height 9
